Goal: Task Accomplishment & Management: Manage account settings

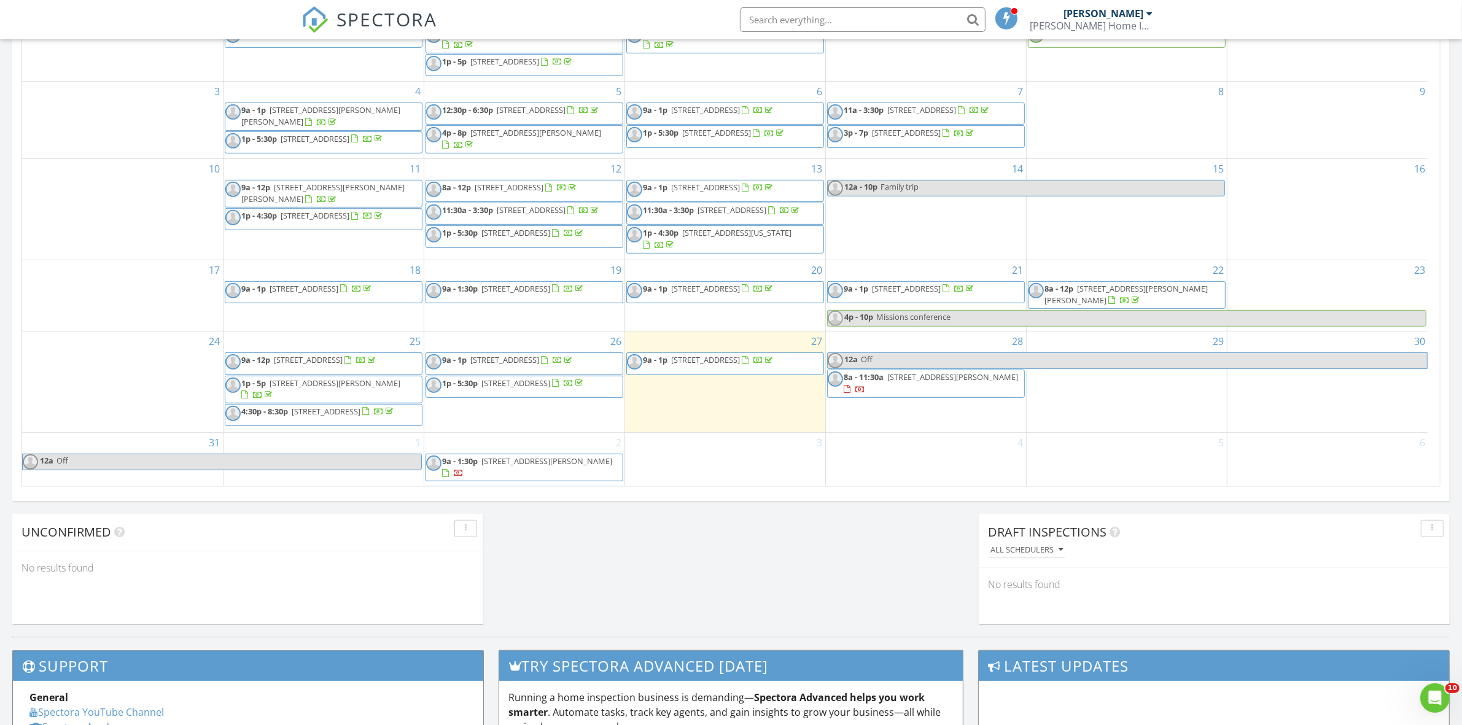
scroll to position [614, 0]
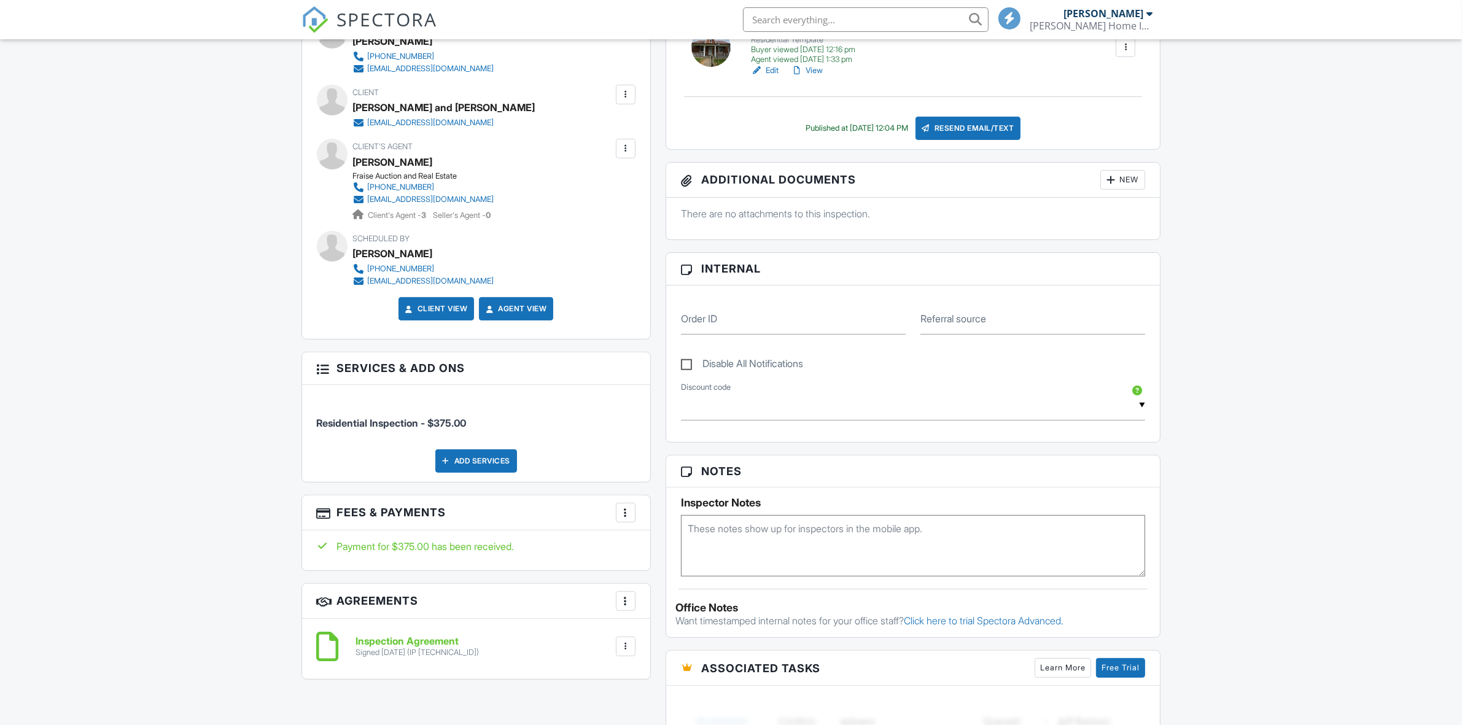
scroll to position [461, 0]
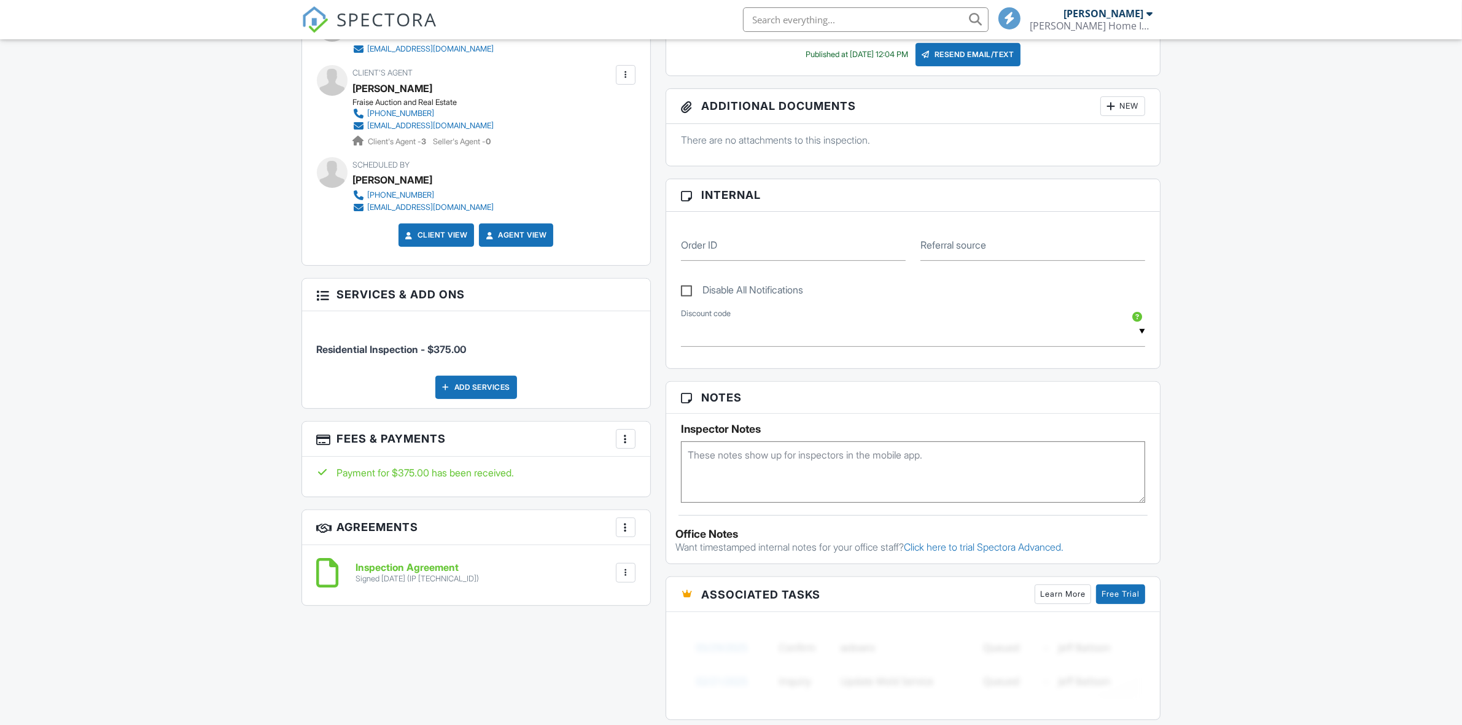
click at [625, 440] on div at bounding box center [626, 439] width 12 height 12
click at [663, 544] on li "View Invoice" at bounding box center [687, 538] width 128 height 31
